Goal: Task Accomplishment & Management: Manage account settings

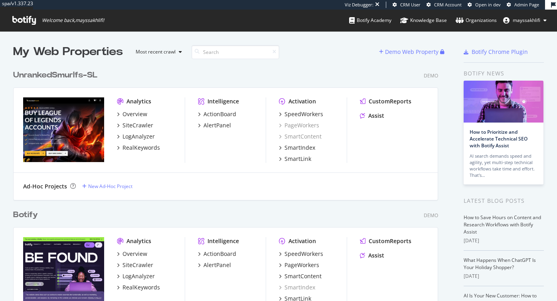
scroll to position [301, 557]
click at [476, 20] on div "Organizations" at bounding box center [476, 20] width 41 height 8
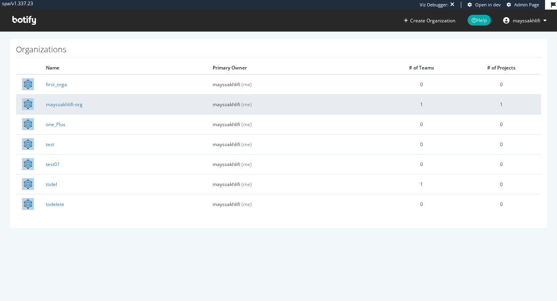
click at [63, 99] on td "mayssakhlifi-org" at bounding box center [123, 104] width 167 height 20
click at [60, 103] on link "mayssakhlifi-org" at bounding box center [64, 104] width 37 height 7
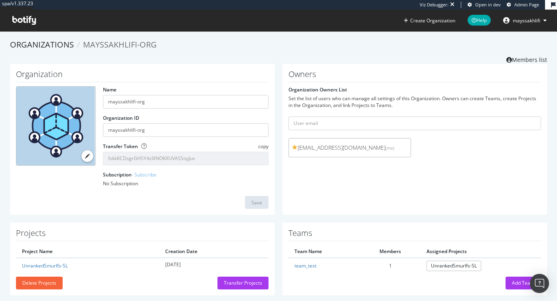
scroll to position [10, 0]
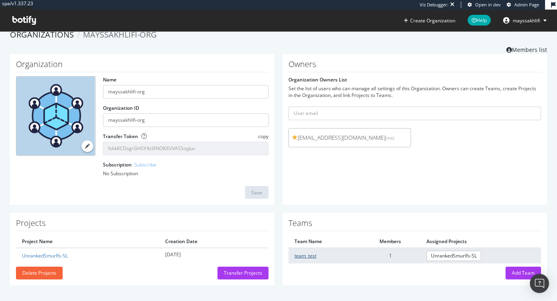
click at [301, 256] on link "team_test" at bounding box center [306, 255] width 22 height 7
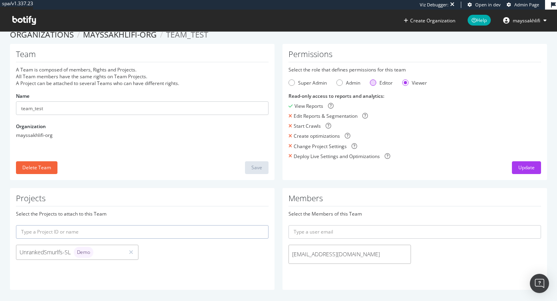
click at [374, 81] on div "Editor" at bounding box center [373, 82] width 6 height 6
click at [521, 166] on div "Update" at bounding box center [527, 167] width 16 height 7
click at [24, 18] on icon at bounding box center [24, 20] width 24 height 9
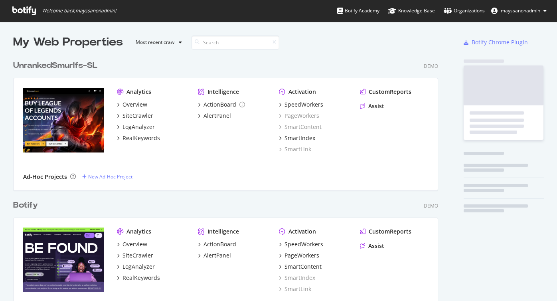
scroll to position [291, 432]
